Goal: Communication & Community: Answer question/provide support

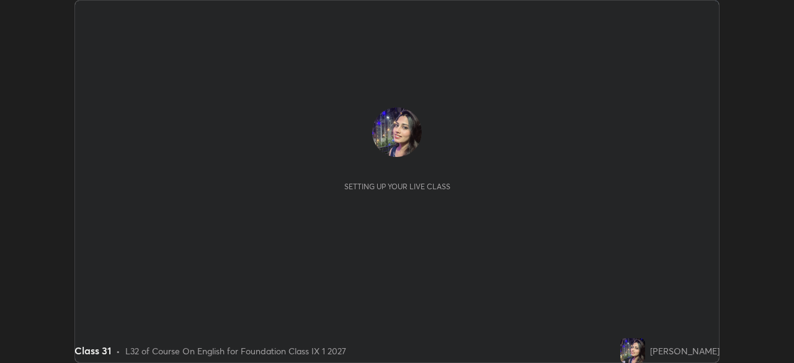
scroll to position [363, 794]
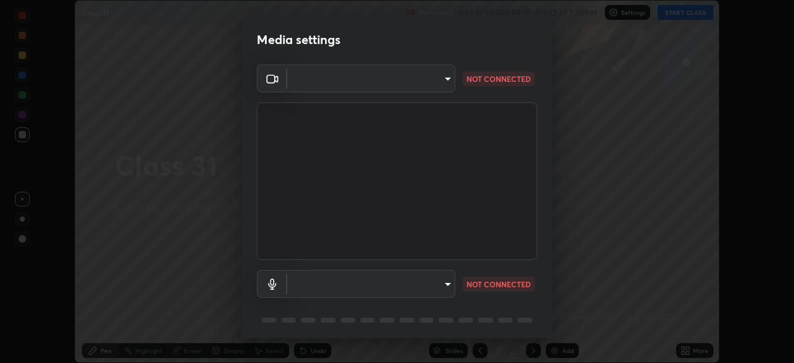
type input "e828e536804fa5ec44f09bab9f54175a8b6d317bb850f7280915d3359c97194d"
type input "default"
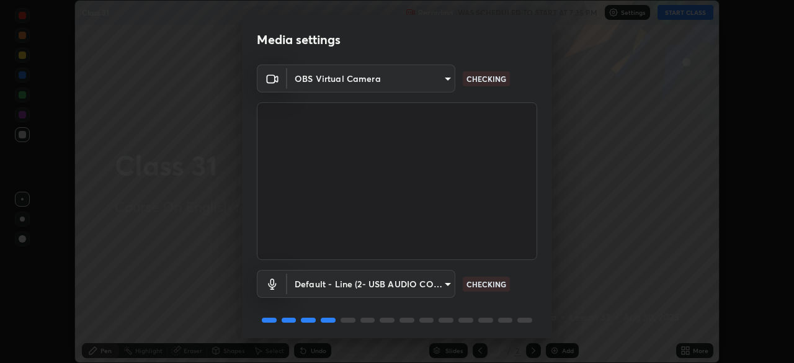
scroll to position [44, 0]
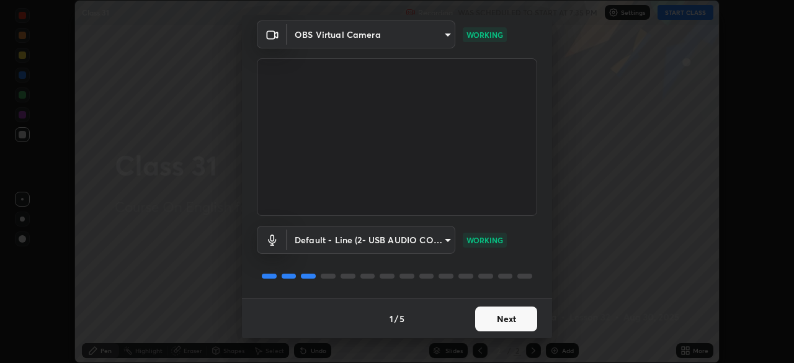
click at [508, 321] on button "Next" at bounding box center [506, 319] width 62 height 25
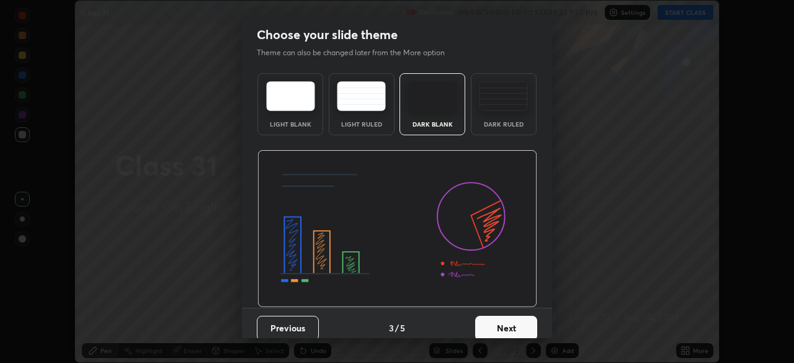
click at [516, 316] on button "Next" at bounding box center [506, 328] width 62 height 25
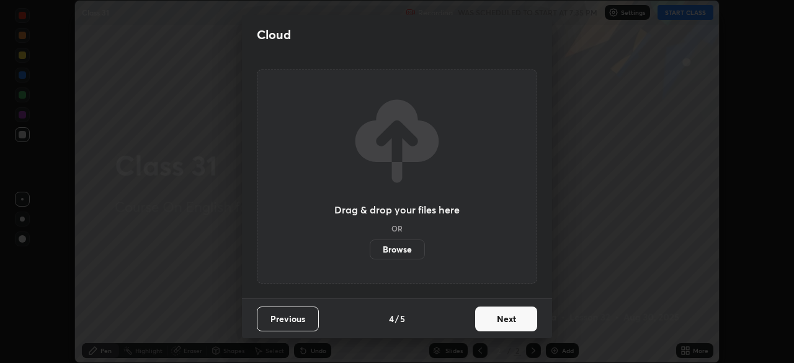
click at [519, 315] on button "Next" at bounding box center [506, 319] width 62 height 25
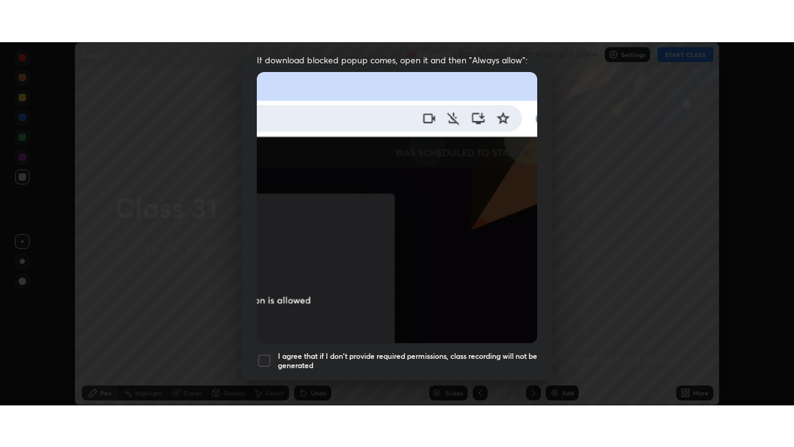
scroll to position [297, 0]
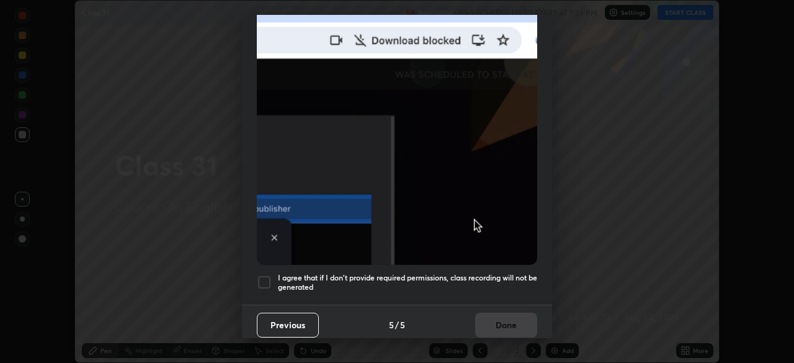
click at [271, 275] on div at bounding box center [264, 282] width 15 height 15
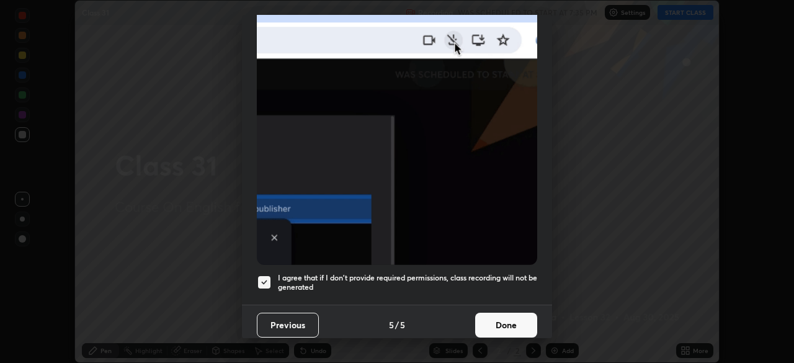
click at [503, 321] on button "Done" at bounding box center [506, 325] width 62 height 25
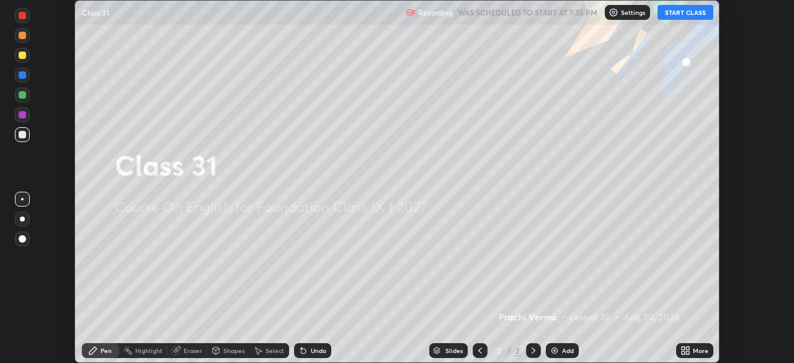
click at [688, 353] on icon at bounding box center [687, 352] width 3 height 3
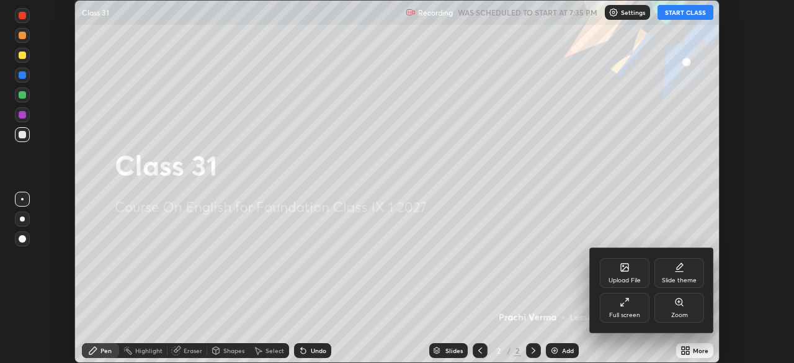
click at [633, 308] on div "Full screen" at bounding box center [625, 308] width 50 height 30
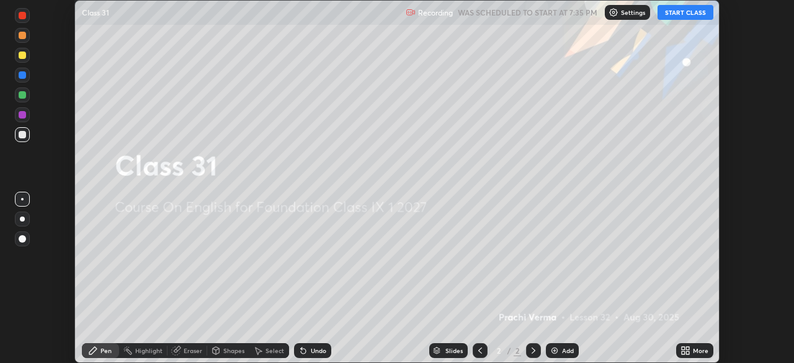
scroll to position [447, 794]
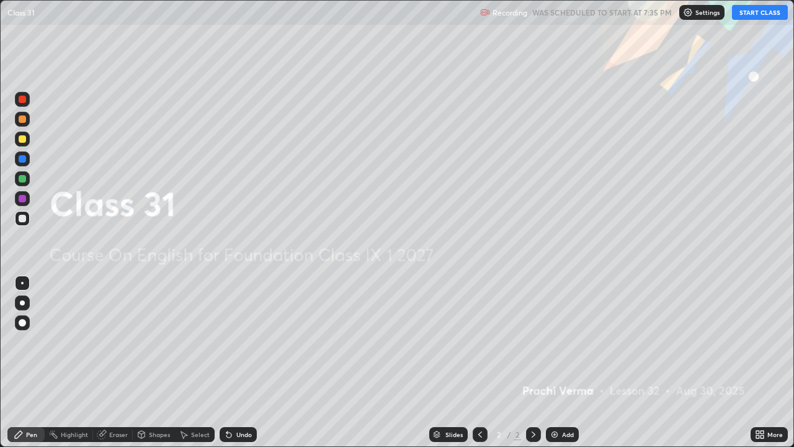
click at [754, 14] on button "START CLASS" at bounding box center [760, 12] width 56 height 15
click at [560, 362] on div "Add" at bounding box center [562, 434] width 33 height 15
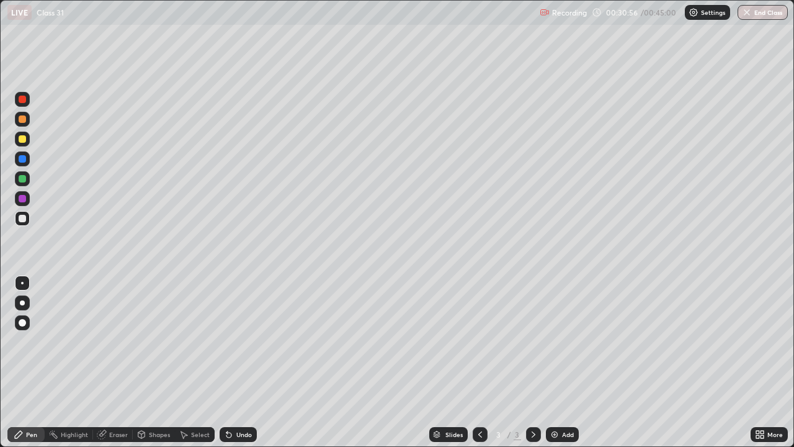
click at [113, 362] on div "Eraser" at bounding box center [113, 434] width 40 height 15
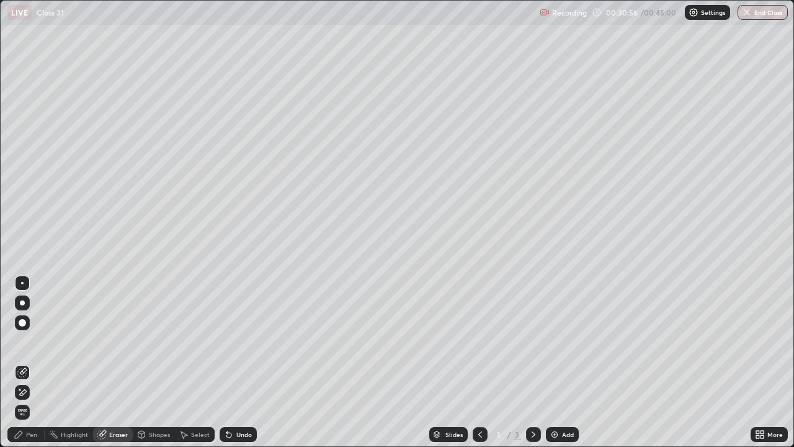
click at [22, 362] on span "Erase all" at bounding box center [23, 411] width 14 height 7
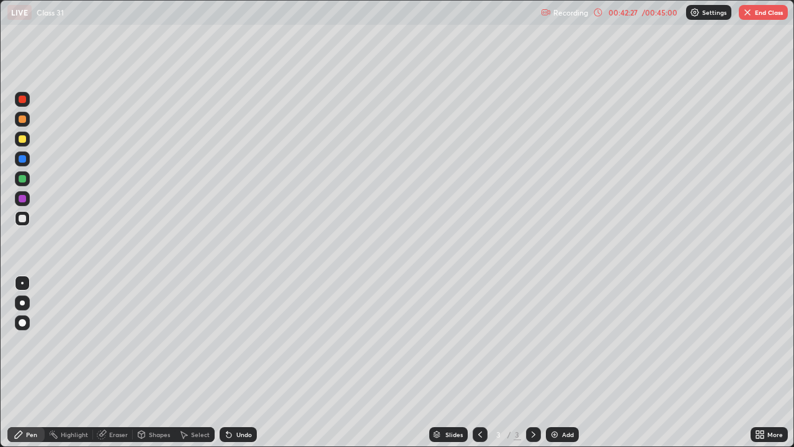
click at [773, 362] on div "More" at bounding box center [776, 434] width 16 height 6
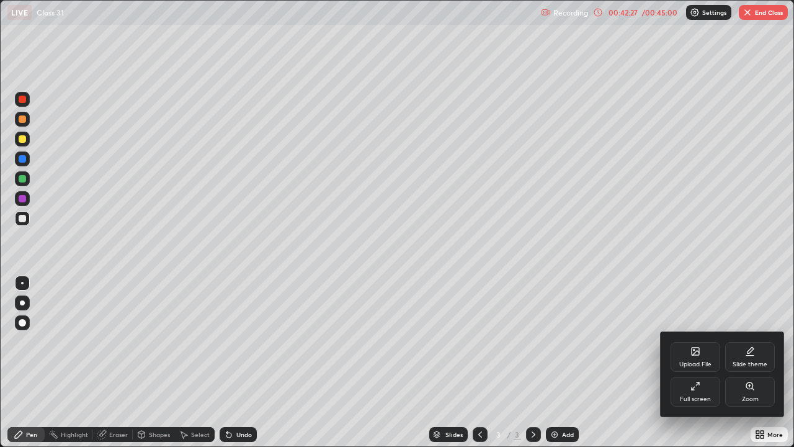
click at [702, 362] on div "Full screen" at bounding box center [695, 399] width 31 height 6
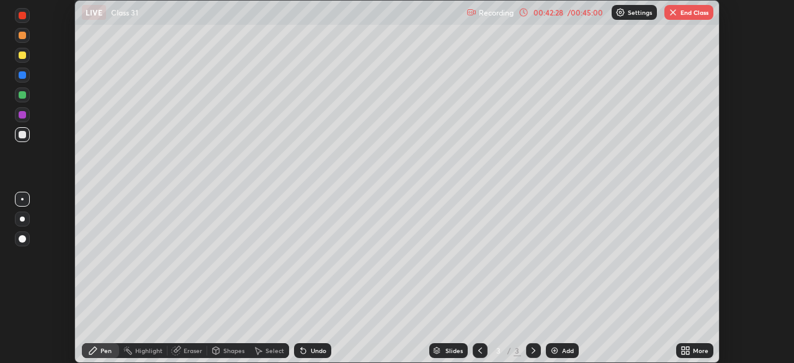
scroll to position [61702, 61271]
click at [695, 13] on button "End Class" at bounding box center [689, 12] width 49 height 15
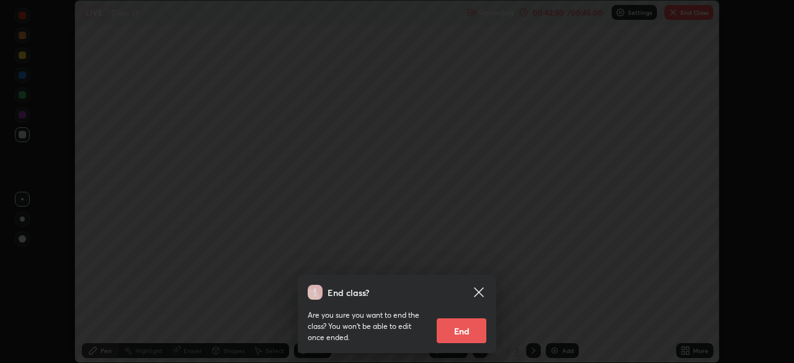
click at [475, 326] on button "End" at bounding box center [462, 330] width 50 height 25
